Goal: Information Seeking & Learning: Learn about a topic

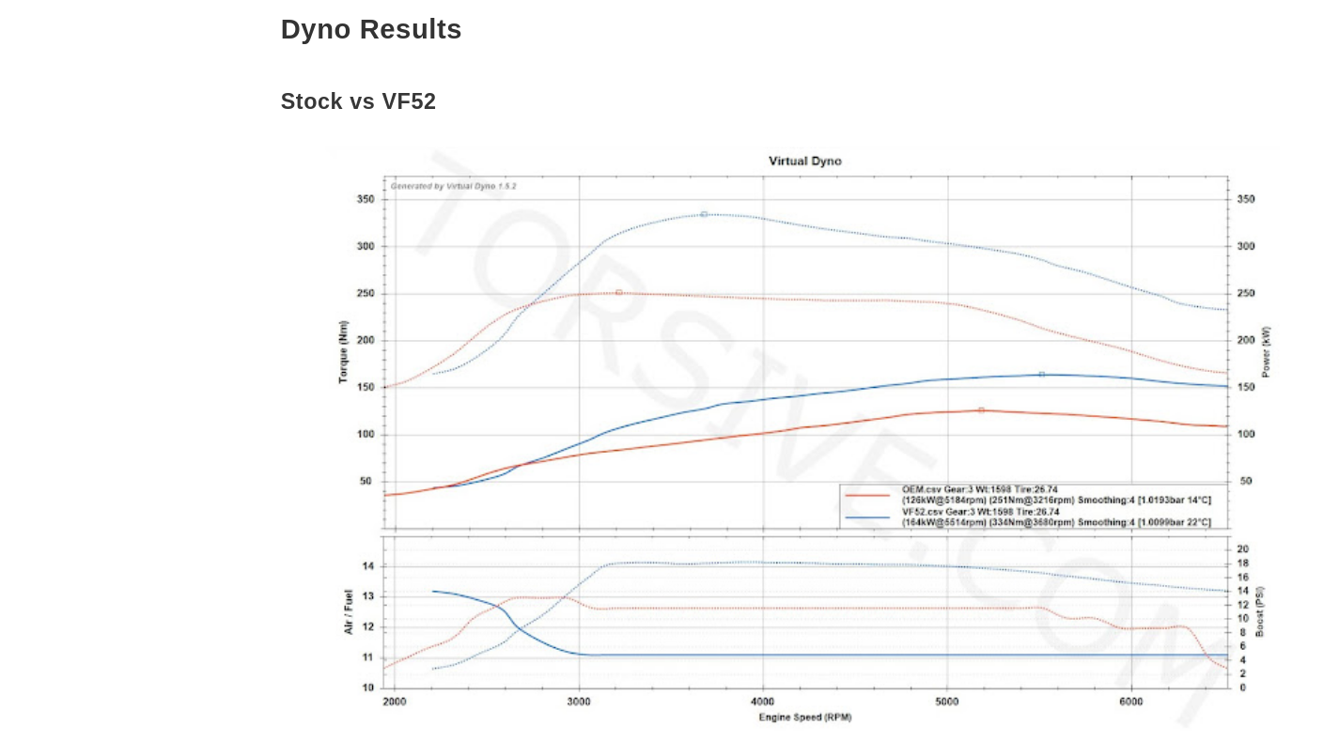
scroll to position [1278, 0]
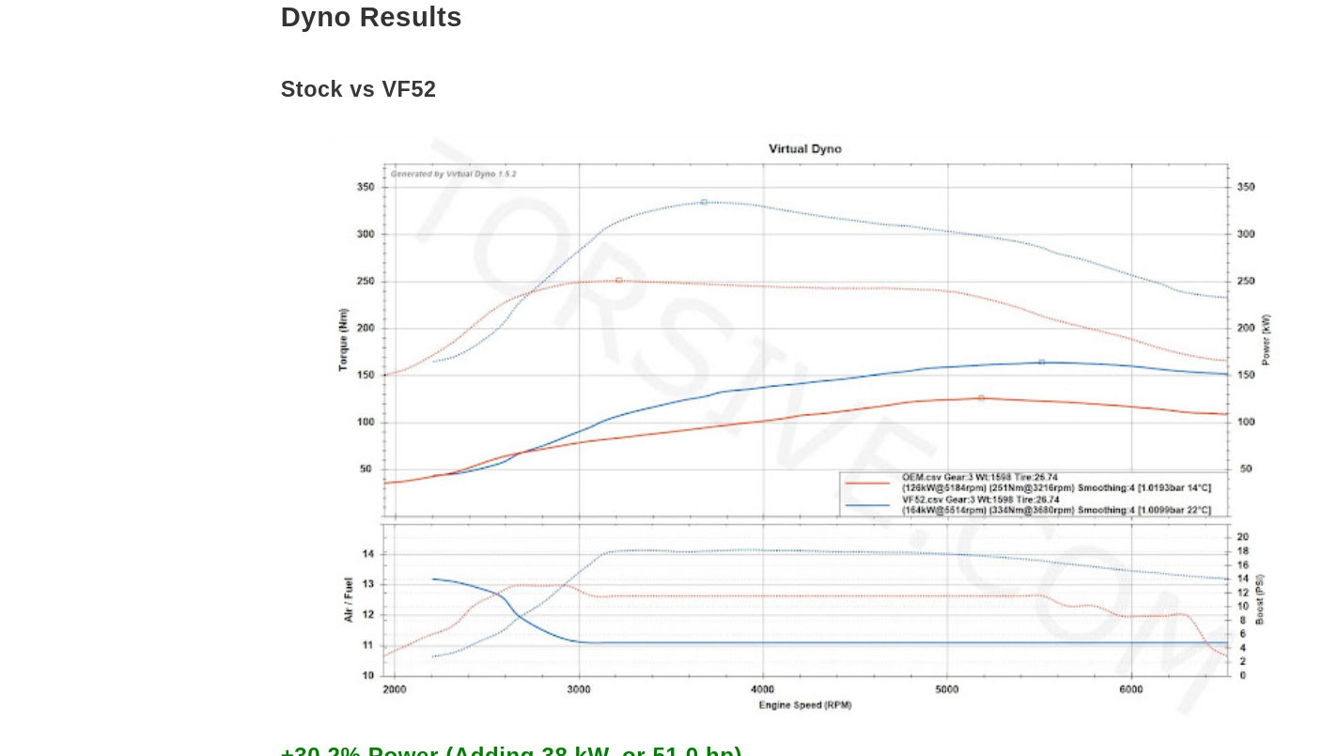
drag, startPoint x: 627, startPoint y: 349, endPoint x: 642, endPoint y: 349, distance: 15.0
click at [583, 329] on img at bounding box center [553, 302] width 658 height 400
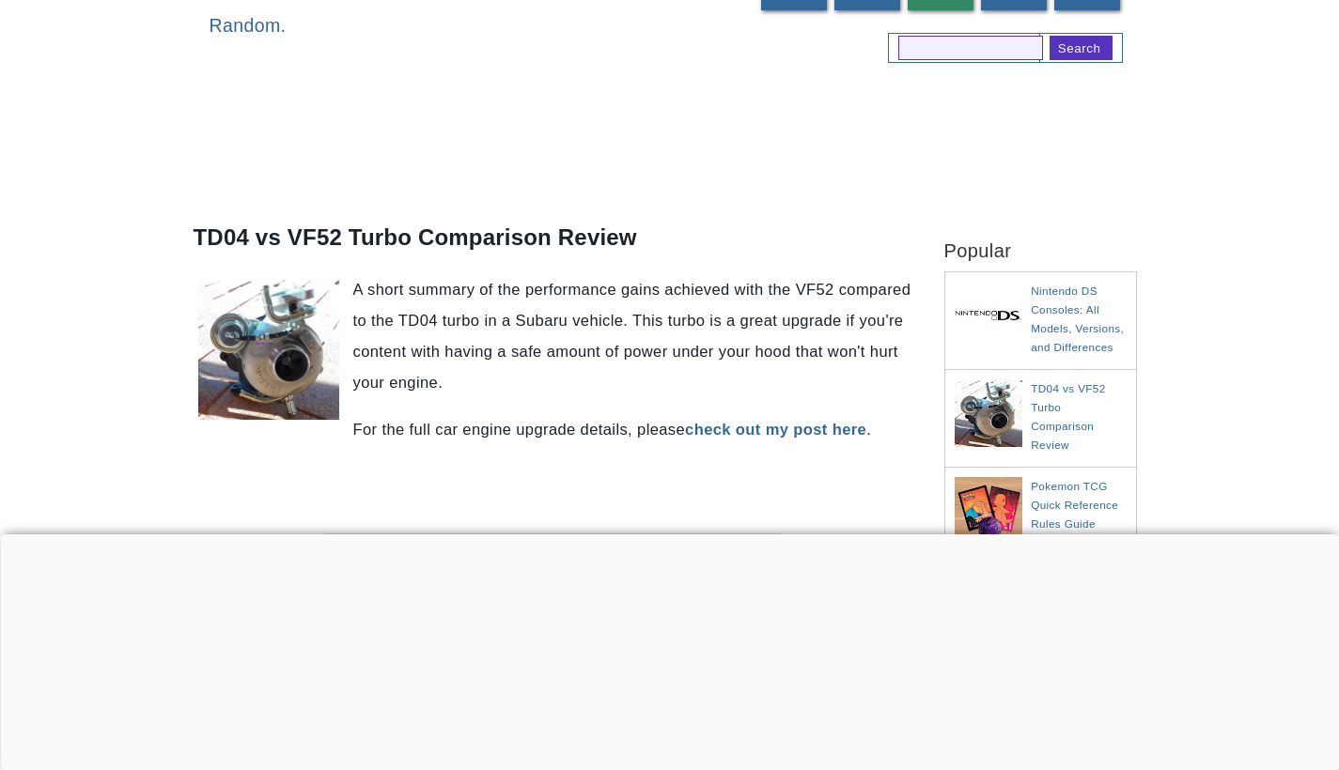
scroll to position [135, 0]
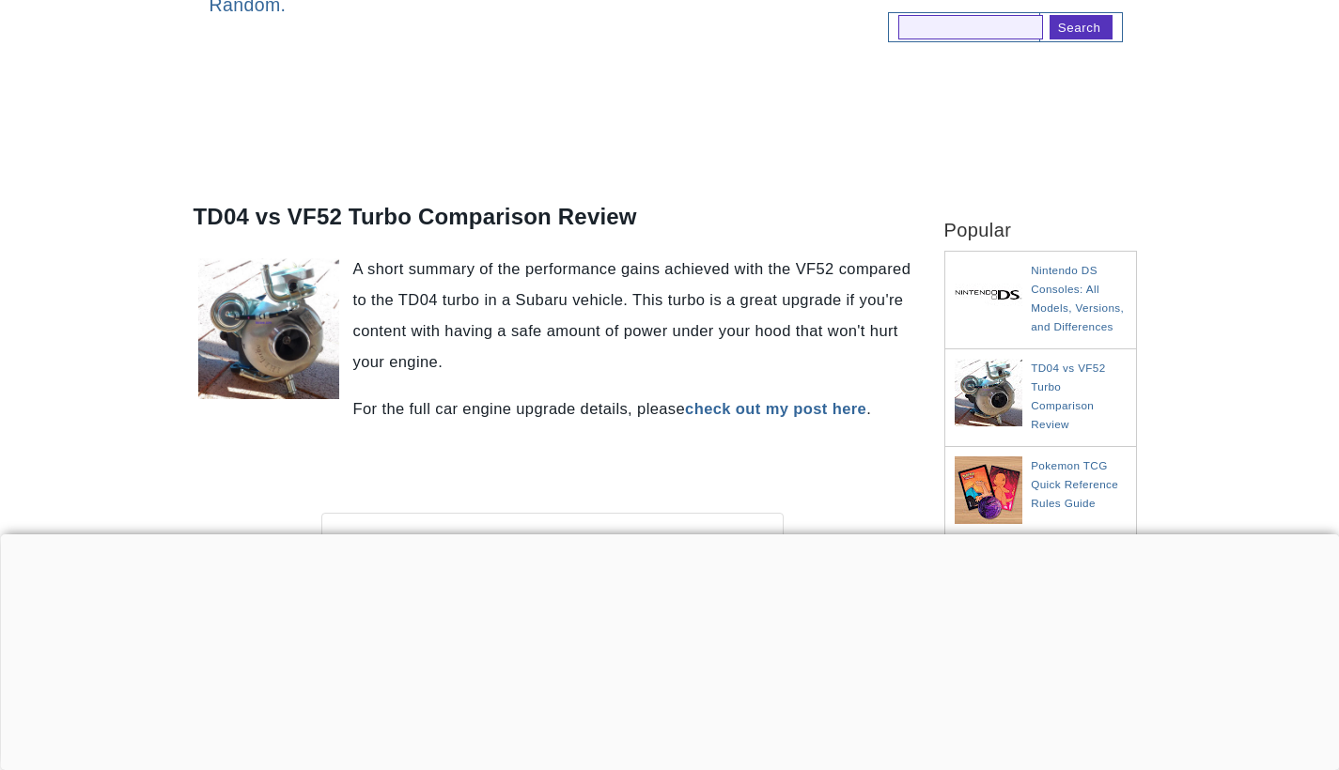
click at [675, 535] on div at bounding box center [669, 535] width 1339 height 0
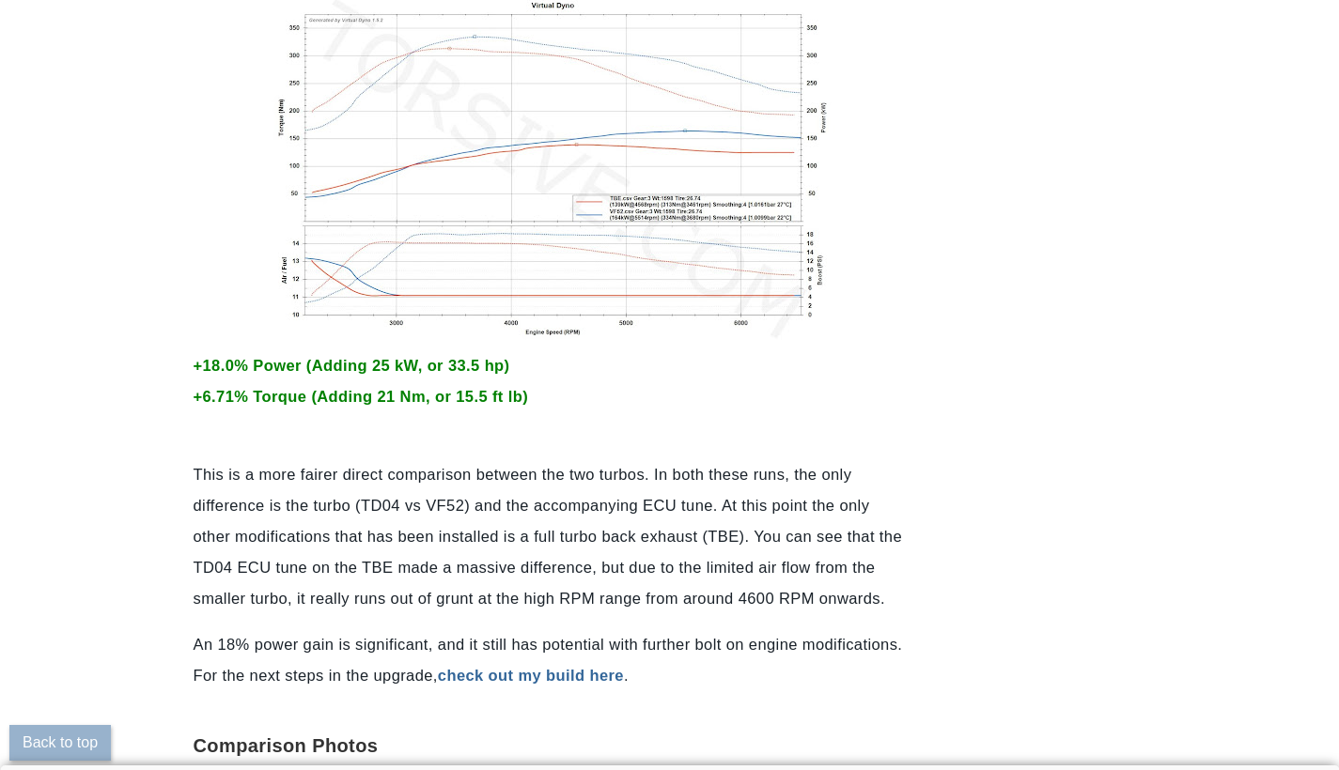
scroll to position [2370, 2]
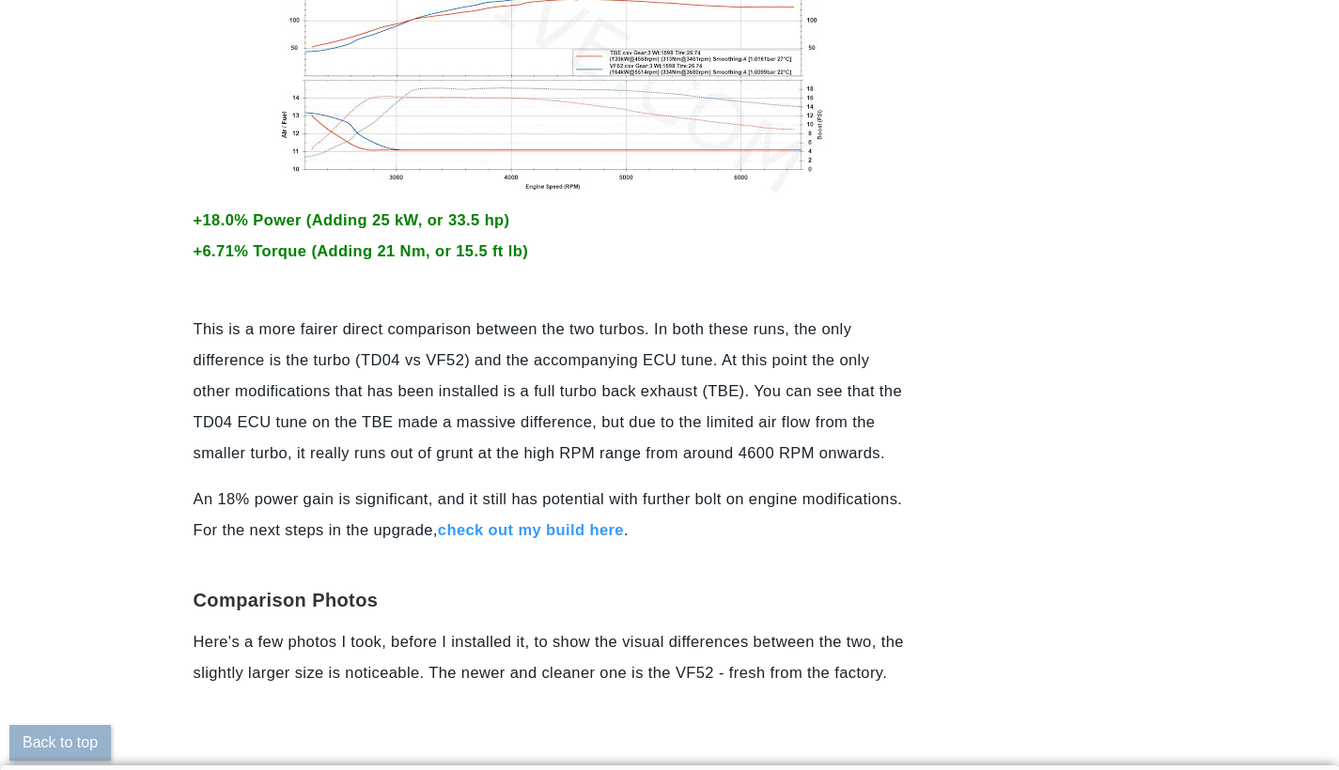
click at [481, 526] on link "check out my build here" at bounding box center [531, 529] width 186 height 17
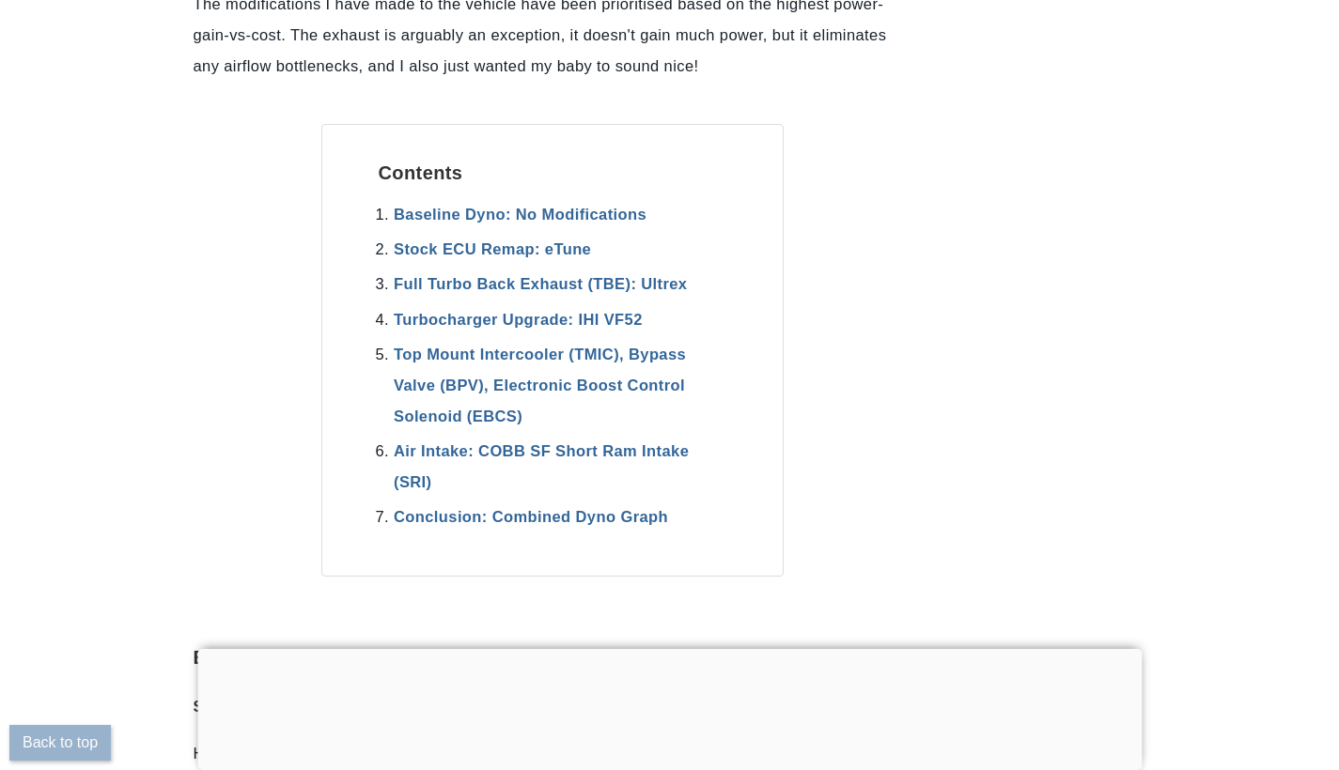
scroll to position [1532, 11]
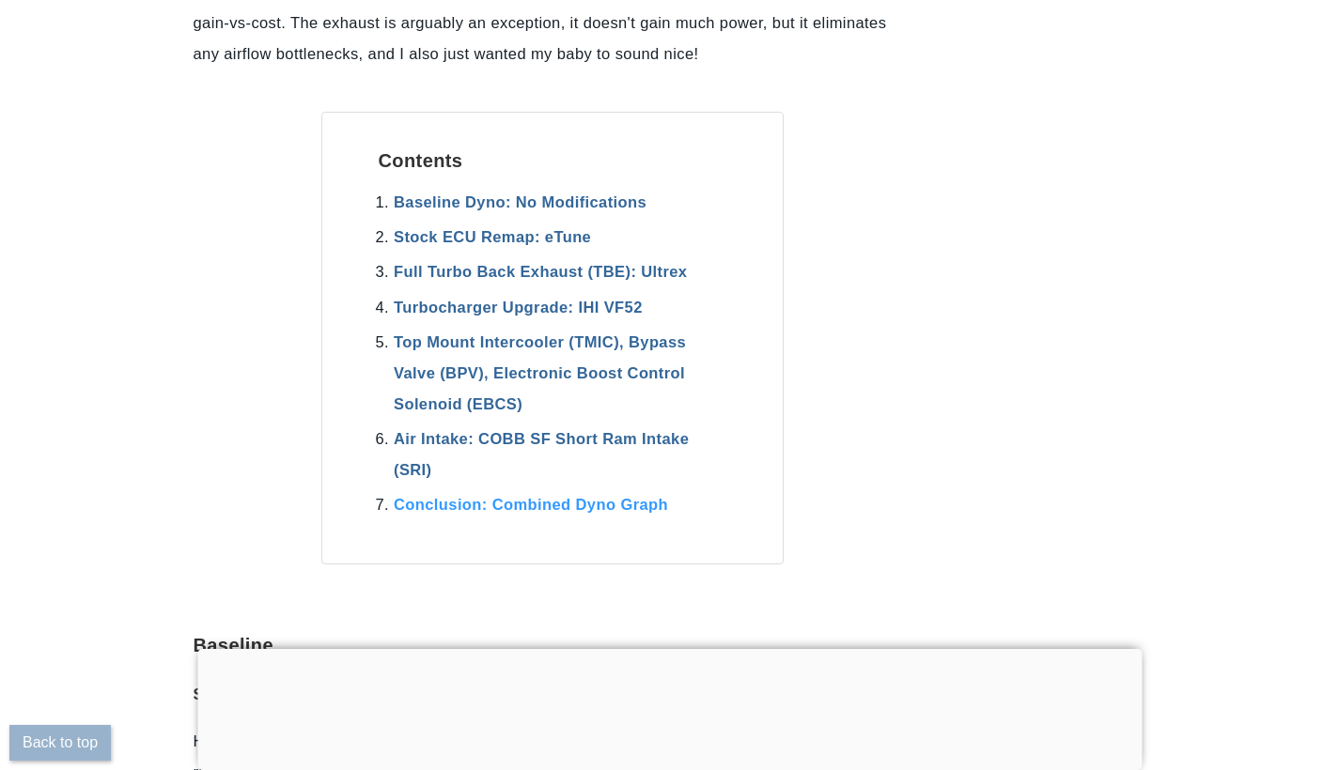
click at [413, 498] on link "Conclusion: Combined Dyno Graph" at bounding box center [531, 504] width 274 height 17
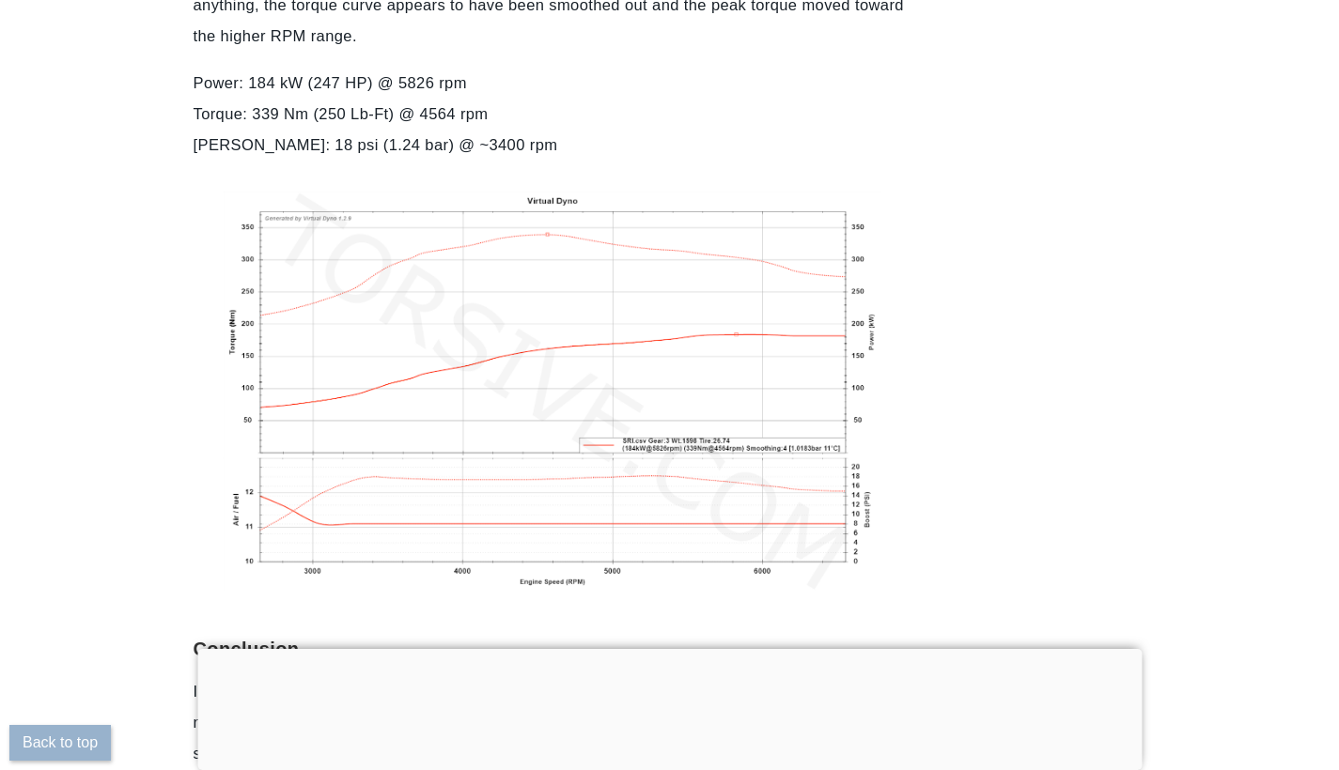
scroll to position [11366, 0]
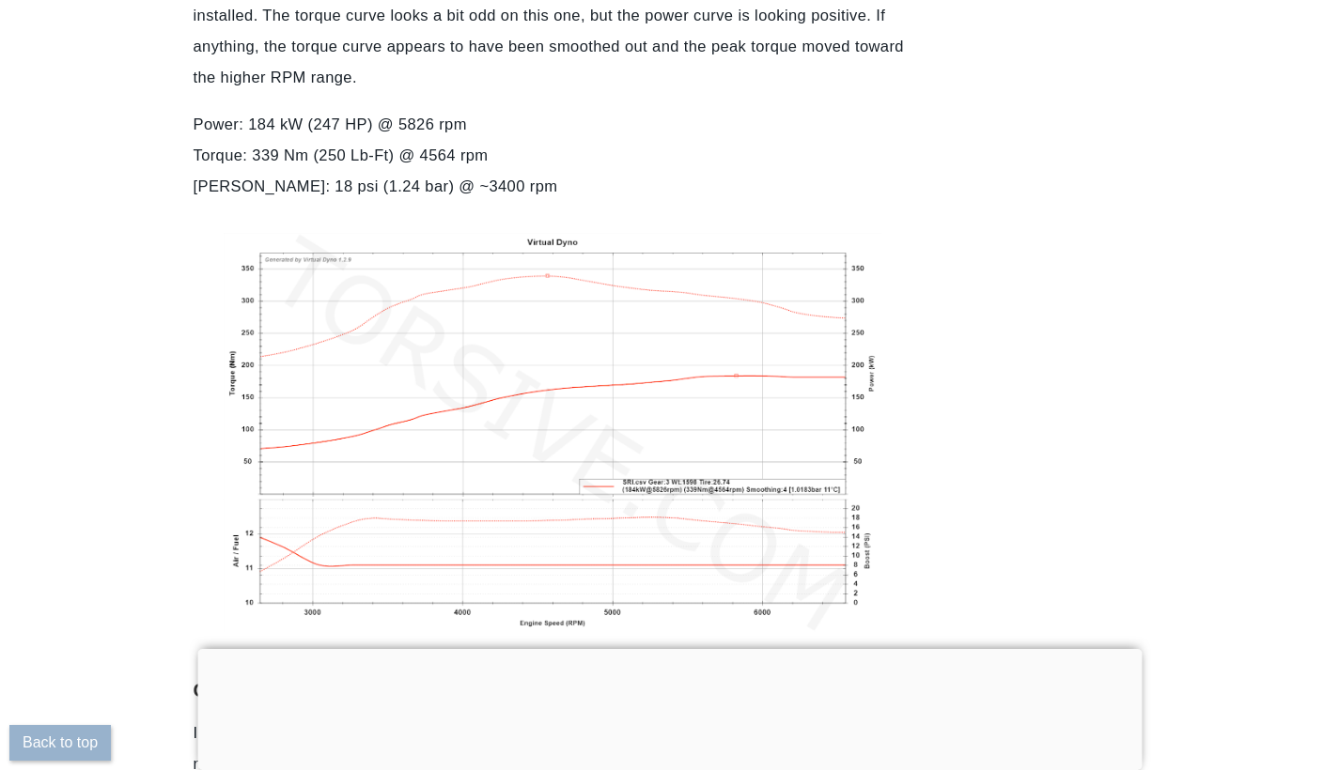
click at [520, 431] on img at bounding box center [553, 433] width 658 height 400
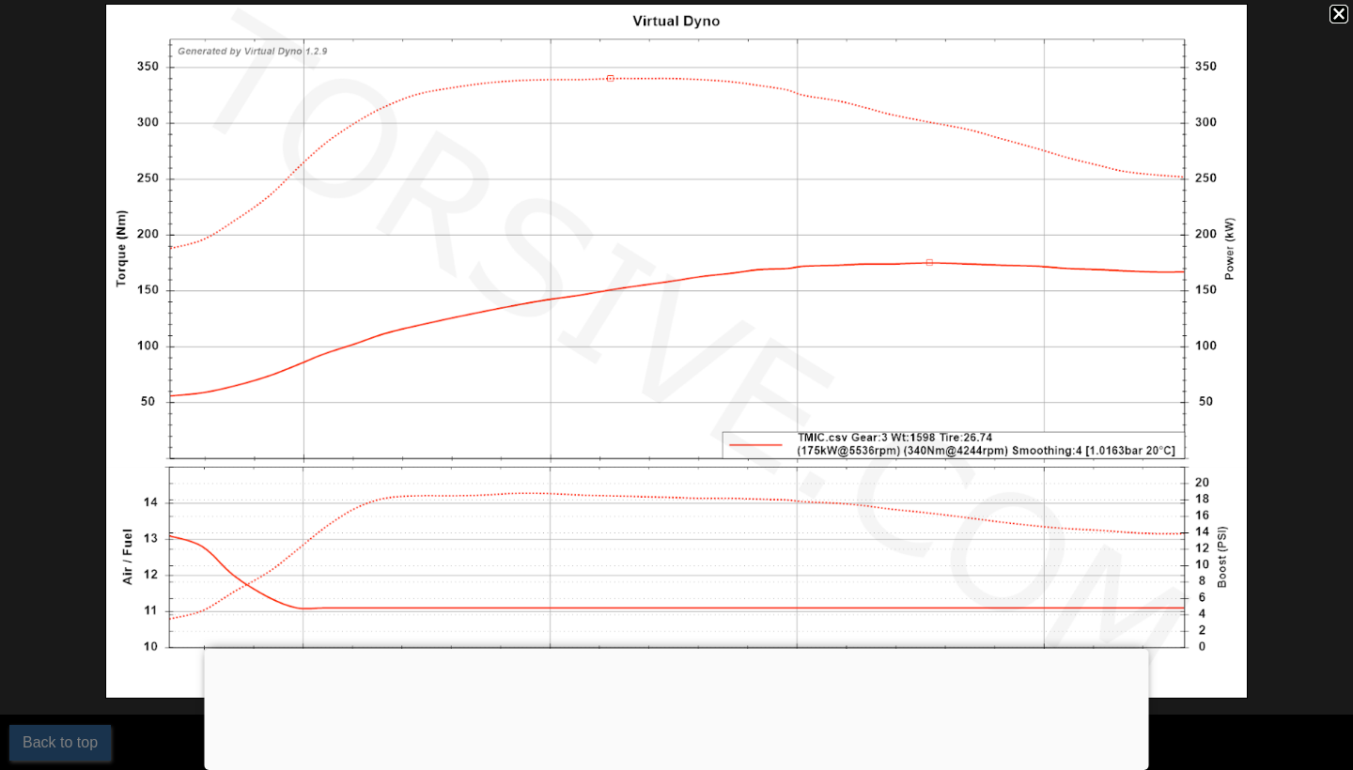
click at [1338, 15] on div at bounding box center [1338, 14] width 19 height 19
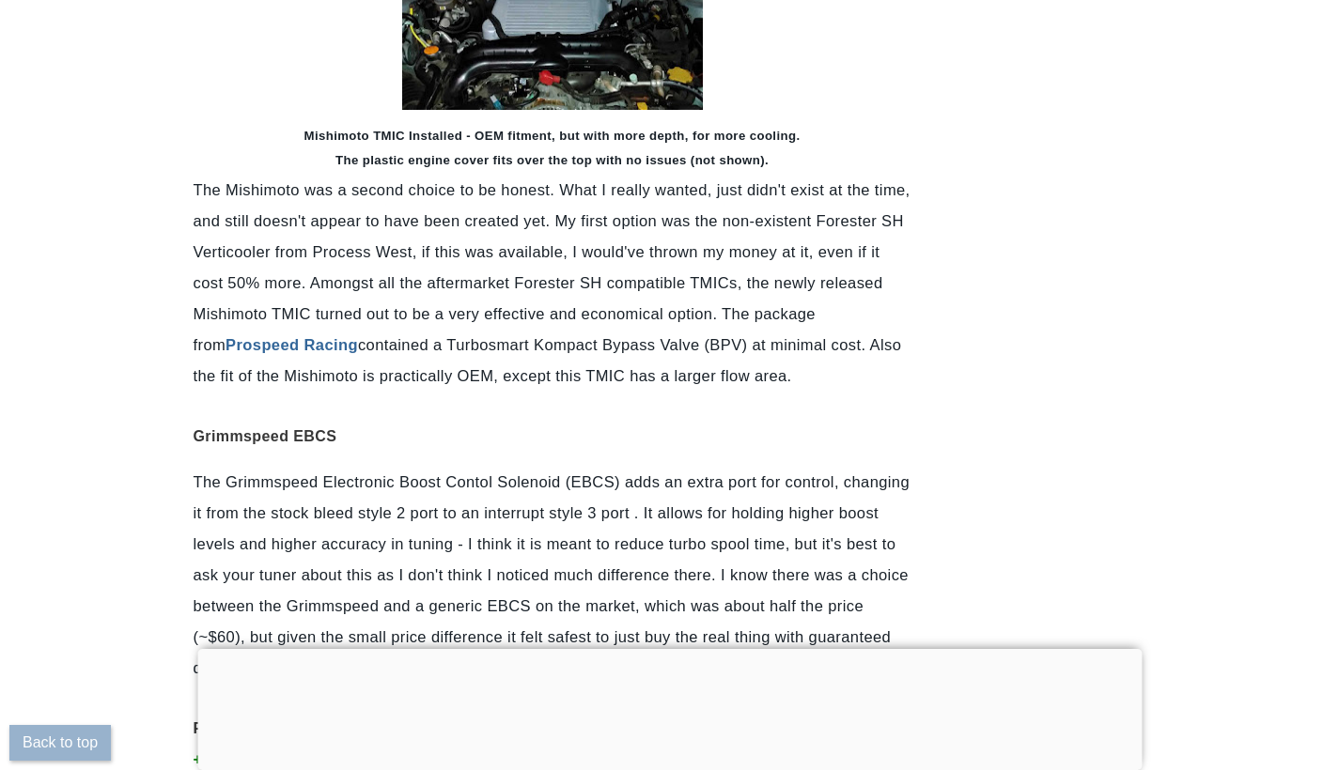
scroll to position [9363, 8]
